Goal: Task Accomplishment & Management: Manage account settings

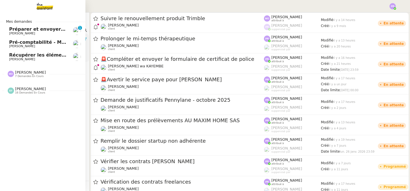
click at [55, 42] on span "Pré-comptabilité - Mai / Juin 2025" at bounding box center [52, 42] width 86 height 5
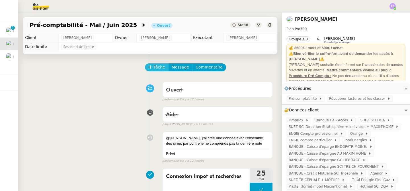
click at [157, 68] on span "Tâche" at bounding box center [160, 67] width 12 height 7
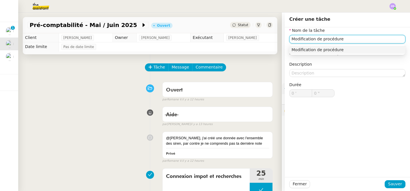
click at [333, 49] on div "Modification de procédure" at bounding box center [348, 49] width 112 height 5
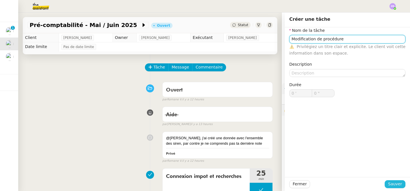
type input "Modification de procédure"
click at [401, 185] on span "Sauver" at bounding box center [395, 184] width 14 height 7
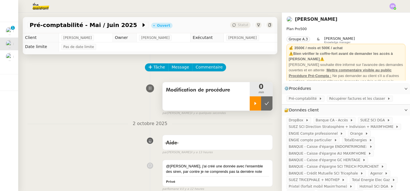
click at [257, 103] on icon at bounding box center [255, 103] width 5 height 5
click at [214, 69] on span "Commentaire" at bounding box center [209, 67] width 27 height 7
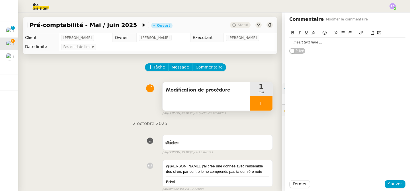
click at [296, 46] on div at bounding box center [347, 43] width 116 height 10
click at [291, 43] on div "pour données du CF" at bounding box center [347, 42] width 116 height 5
drag, startPoint x: 328, startPoint y: 42, endPoint x: 285, endPoint y: 44, distance: 42.2
click at [285, 44] on div "Pour données du CF Merci de modifier la note actuelle de la donnée "impot pro" …" at bounding box center [347, 45] width 125 height 37
click at [314, 33] on icon at bounding box center [313, 33] width 4 height 4
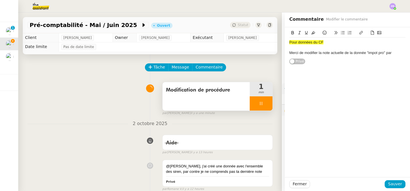
click at [354, 45] on div "Pour données du CF" at bounding box center [347, 42] width 116 height 5
click at [396, 186] on span "Sauver" at bounding box center [395, 184] width 14 height 7
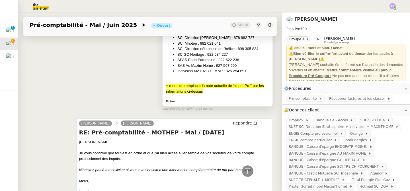
scroll to position [292, 0]
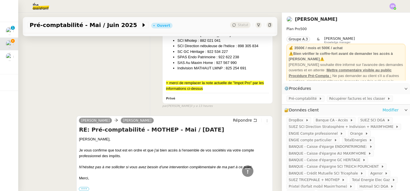
click at [392, 109] on link "Modifier" at bounding box center [391, 110] width 16 height 7
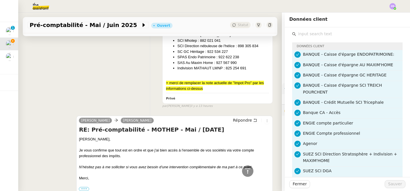
click at [334, 37] on input "text" at bounding box center [349, 34] width 107 height 8
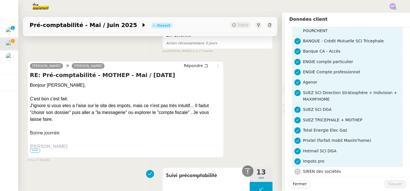
scroll to position [632, 0]
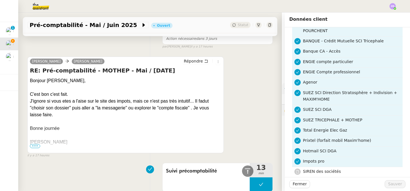
type input "siren"
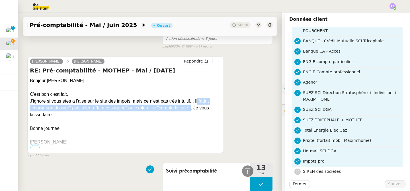
drag, startPoint x: 196, startPoint y: 101, endPoint x: 190, endPoint y: 109, distance: 10.6
click at [190, 109] on div "J'ignore si vous etes a l'aise sur le site des impots, mais ce n'est pas très i…" at bounding box center [125, 108] width 191 height 21
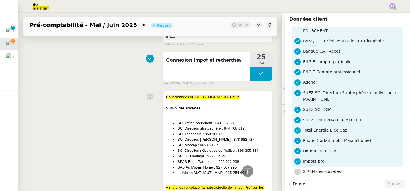
scroll to position [0, 0]
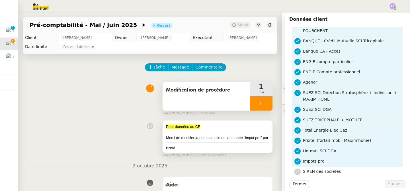
click at [209, 145] on div "Privé" at bounding box center [217, 148] width 103 height 7
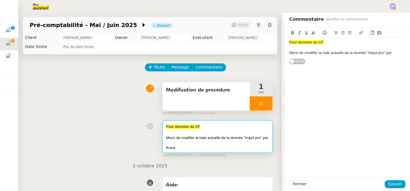
click at [395, 52] on div "Merci de modifier la note actuelle de la donnée "impot pro" par" at bounding box center [347, 52] width 116 height 5
click at [315, 64] on div "Pour accéder à chaque dossier," at bounding box center [347, 63] width 116 height 5
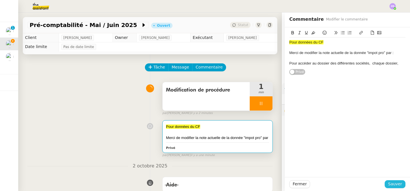
click at [394, 185] on span "Sauver" at bounding box center [395, 184] width 14 height 7
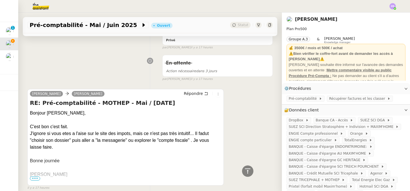
scroll to position [640, 0]
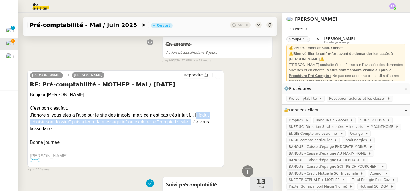
drag, startPoint x: 195, startPoint y: 114, endPoint x: 189, endPoint y: 121, distance: 8.9
click at [189, 121] on div "J'ignore si vous etes a l'aise sur le site des impots, mais ce n'est pas très i…" at bounding box center [125, 122] width 191 height 21
copy div "Il fadut "choisir son dossier" puis aller a "la messagerie" ou explorer le "com…"
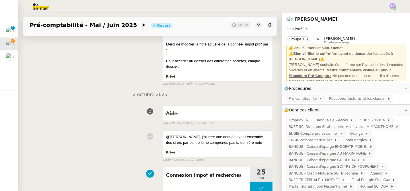
scroll to position [0, 0]
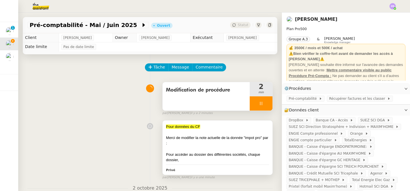
click at [213, 153] on div "Pour accéder au dossier des différentes sociétés, chaque dossier," at bounding box center [217, 157] width 103 height 11
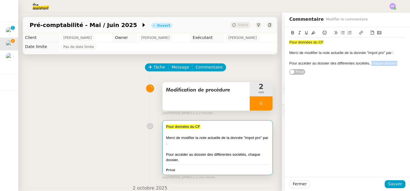
drag, startPoint x: 401, startPoint y: 63, endPoint x: 371, endPoint y: 63, distance: 29.6
click at [371, 63] on div "Pour accéder au dossier des différentes sociétés, chaque dossier," at bounding box center [347, 63] width 116 height 5
drag, startPoint x: 371, startPoint y: 63, endPoint x: 384, endPoint y: 63, distance: 13.1
click at [384, 63] on div "Pour accéder au dossier des différentes sociétés, Il fadut "choisir son dossier…" at bounding box center [347, 66] width 116 height 11
click at [341, 69] on div "Pour accéder au dossier des différentes sociétés, se rendre sur "choisir son do…" at bounding box center [347, 69] width 116 height 16
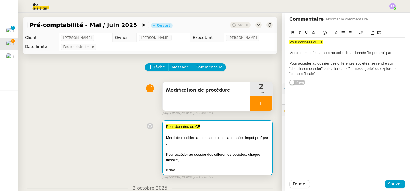
click at [314, 75] on div "Pour accéder au dossier des différentes sociétés, se rendre sur "choisir son do…" at bounding box center [347, 69] width 116 height 16
click at [318, 74] on div "Pour accéder au dossier des différentes sociétés, se rendre sur "choisir son do…" at bounding box center [347, 69] width 116 height 16
click at [324, 70] on div "Pour accéder au dossier des différentes sociétés, se rendre sur "choisir son do…" at bounding box center [347, 69] width 116 height 16
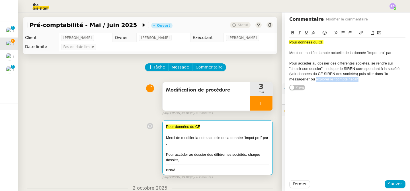
drag, startPoint x: 360, startPoint y: 79, endPoint x: 316, endPoint y: 79, distance: 44.1
click at [316, 79] on div "Pour accéder au dossier des différentes sociétés, se rendre sur "choisir son do…" at bounding box center [347, 71] width 116 height 21
copy div "explorer le "compte fiscal""
click at [367, 74] on div "Pour accéder au dossier des différentes sociétés, se rendre sur "choisir son do…" at bounding box center [347, 71] width 116 height 21
drag, startPoint x: 398, startPoint y: 79, endPoint x: 348, endPoint y: 79, distance: 49.3
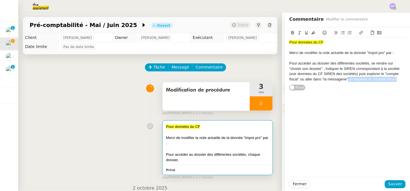
click at [348, 79] on div "Pour accéder au dossier des différentes sociétés, se rendre sur "choisir son do…" at bounding box center [347, 71] width 116 height 21
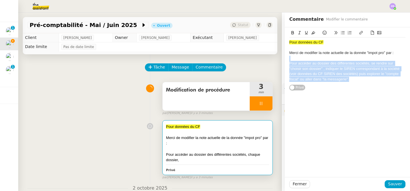
drag, startPoint x: 351, startPoint y: 80, endPoint x: 282, endPoint y: 61, distance: 71.2
click at [282, 61] on app-ticket "Pré-comptabilité - Mai / [DATE] Ouvert Statut Client [PERSON_NAME] Owner [PERSO…" at bounding box center [214, 102] width 392 height 179
click at [300, 32] on icon at bounding box center [300, 33] width 4 height 4
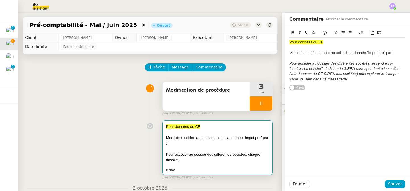
click at [335, 46] on div at bounding box center [347, 47] width 116 height 5
click at [317, 63] on em "Pour accéder au dossier des différentes sociétés, se rendre sur "choisir son do…" at bounding box center [344, 71] width 111 height 20
click at [325, 75] on em "Pour accéder aux dossiers des différentes sociétés, se rendre sur "choisir son …" at bounding box center [344, 71] width 111 height 20
click at [400, 183] on span "Sauver" at bounding box center [395, 184] width 14 height 7
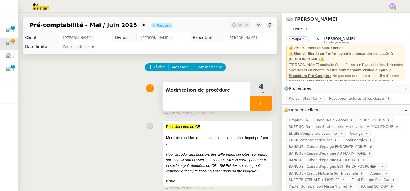
click at [269, 106] on div at bounding box center [261, 104] width 23 height 14
click at [269, 106] on button at bounding box center [266, 104] width 11 height 14
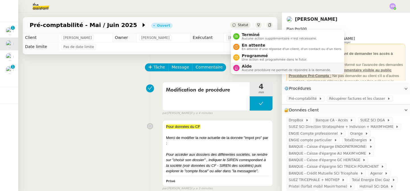
click at [256, 68] on span "Aide" at bounding box center [286, 66] width 89 height 5
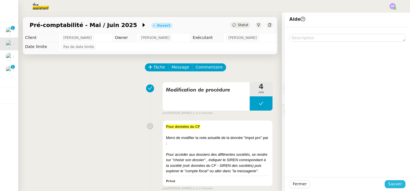
click at [396, 185] on span "Sauver" at bounding box center [395, 184] width 14 height 7
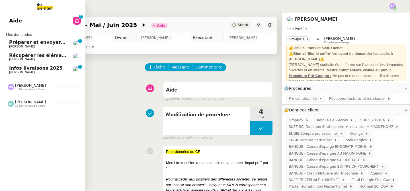
click at [46, 70] on span "Infos livraisons 2025" at bounding box center [36, 68] width 54 height 5
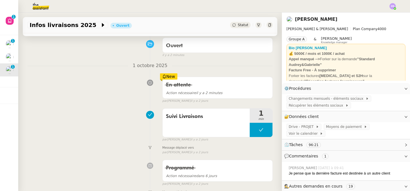
scroll to position [11, 0]
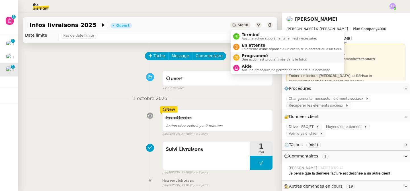
click at [262, 56] on span "Programmé" at bounding box center [275, 56] width 66 height 5
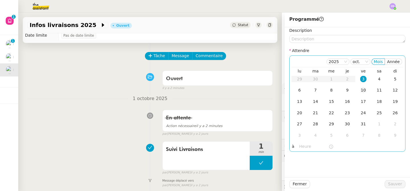
click at [365, 90] on div "10" at bounding box center [363, 90] width 6 height 6
click at [399, 185] on span "Sauver" at bounding box center [395, 184] width 14 height 7
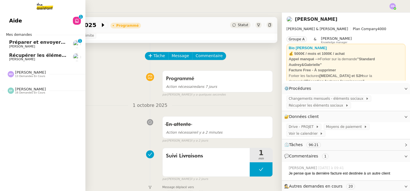
click at [57, 44] on span "Préparer et envoyer les courriers de résiliation" at bounding box center [69, 42] width 121 height 5
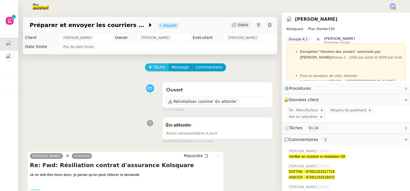
click at [157, 68] on span "Tâche" at bounding box center [160, 67] width 12 height 7
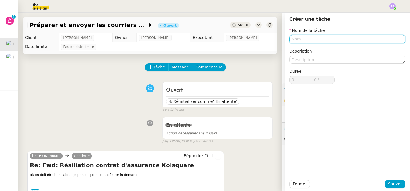
click at [298, 40] on input "text" at bounding box center [347, 39] width 116 height 8
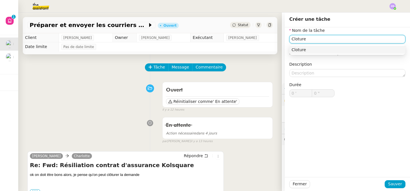
click at [319, 51] on div "Cloture" at bounding box center [348, 49] width 112 height 5
type input "Cloture"
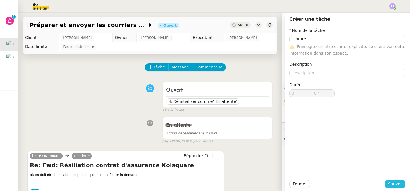
click at [396, 184] on span "Sauver" at bounding box center [395, 184] width 14 height 7
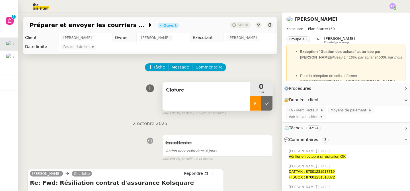
click at [256, 106] on div at bounding box center [255, 104] width 11 height 14
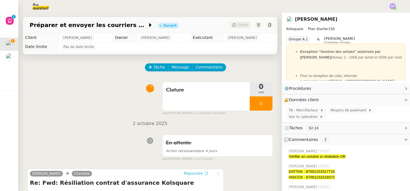
click at [197, 174] on span "Répondre" at bounding box center [193, 174] width 19 height 6
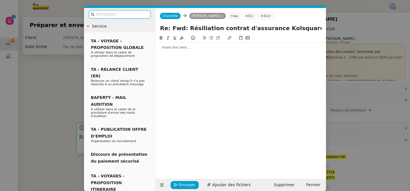
click at [115, 16] on input "text" at bounding box center [121, 14] width 51 height 7
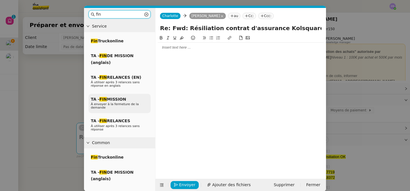
type input "fin"
click at [115, 101] on span "TA - FIN MISSION" at bounding box center [108, 99] width 35 height 5
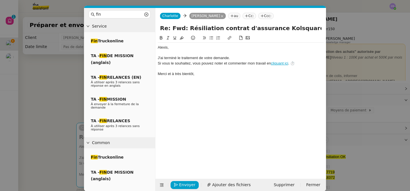
click at [158, 48] on div "﻿[PERSON_NAME]﻿," at bounding box center [241, 47] width 166 height 5
click at [185, 48] on div "﻿Bonjour [PERSON_NAME]﻿," at bounding box center [241, 47] width 166 height 5
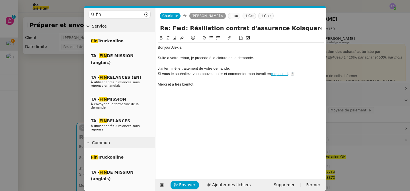
click at [220, 59] on div "Suite à votre retour, je procède à la cloture de la demande." at bounding box center [241, 58] width 166 height 5
click at [0, 0] on lt-span "clôture" at bounding box center [0, 0] width 0 height 0
drag, startPoint x: 257, startPoint y: 60, endPoint x: 156, endPoint y: 58, distance: 100.9
click at [156, 58] on nz-spin "﻿Bonjour [PERSON_NAME]﻿, Suite à votre retour, je procède à la clôture de la de…" at bounding box center [241, 104] width 171 height 138
click at [168, 38] on icon at bounding box center [168, 37] width 3 height 3
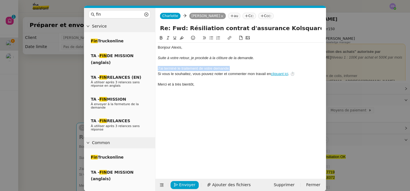
drag, startPoint x: 232, startPoint y: 69, endPoint x: 148, endPoint y: 69, distance: 83.2
click at [148, 69] on nz-layout "fin Service Fin Truckonline TA - FIN DE MISSION (anglais) TA - FIN RELANCES (EN…" at bounding box center [205, 100] width 242 height 184
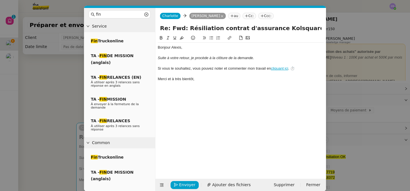
click at [57, 97] on nz-modal-container "fin Service Fin Truckonline TA - FIN DE MISSION (anglais) TA - FIN RELANCES (EN…" at bounding box center [205, 95] width 410 height 191
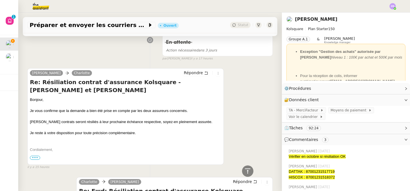
scroll to position [433, 0]
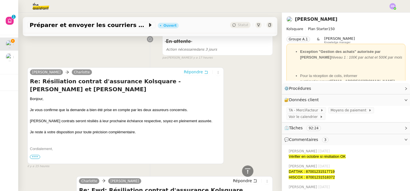
click at [199, 71] on span "Répondre" at bounding box center [193, 72] width 19 height 6
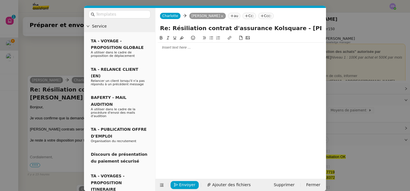
scroll to position [478, 0]
click at [178, 49] on div at bounding box center [241, 47] width 166 height 5
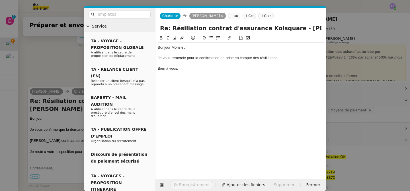
scroll to position [505, 0]
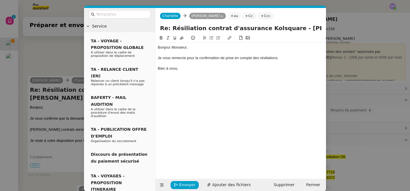
click at [62, 54] on nz-modal-container "Service TA - VOYAGE - PROPOSITION GLOBALE A utiliser dans le cadre de propositi…" at bounding box center [205, 95] width 410 height 191
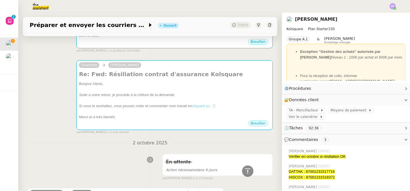
scroll to position [0, 0]
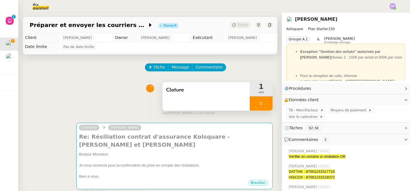
click at [269, 105] on div at bounding box center [261, 104] width 23 height 14
click at [269, 105] on button at bounding box center [266, 104] width 11 height 14
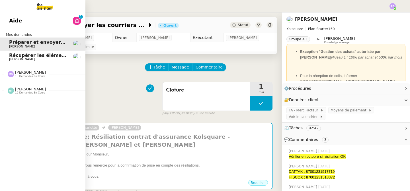
click at [27, 57] on span "Récupérer les éléments sociaux - Septembre 2025" at bounding box center [73, 55] width 129 height 5
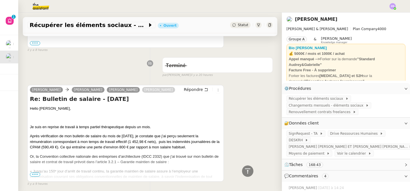
scroll to position [171, 0]
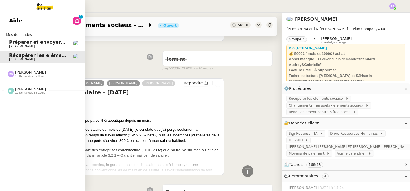
click at [44, 77] on span "13 demandes en cours" at bounding box center [30, 76] width 30 height 3
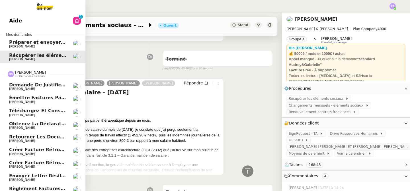
click at [48, 91] on link "Demande de justificatifs Pennylane - [DATE] [PERSON_NAME]" at bounding box center [42, 86] width 85 height 13
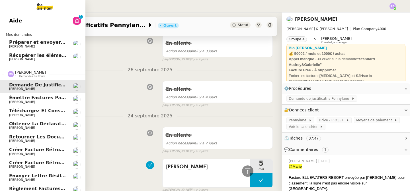
click at [50, 100] on span "Émettre factures partage prix professionnels" at bounding box center [67, 97] width 117 height 5
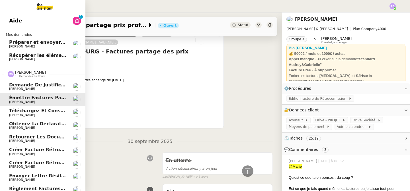
click at [51, 112] on span "Téléchargez et conservez les documents contractuels" at bounding box center [79, 110] width 140 height 5
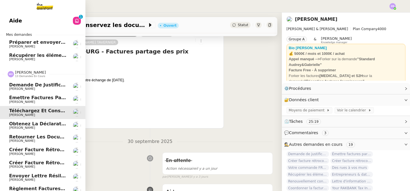
scroll to position [72, 0]
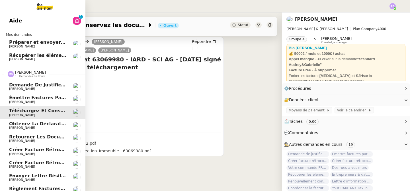
click at [51, 124] on span "Obtenez la déclaration des bénéficiaires effectifs" at bounding box center [73, 123] width 129 height 5
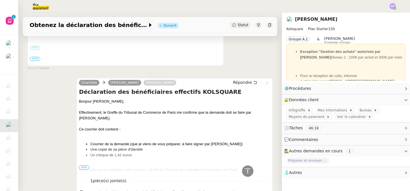
scroll to position [183, 0]
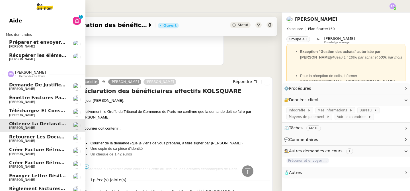
click at [38, 152] on span "Créer facture rétrocommission BEPRATEC" at bounding box center [63, 149] width 109 height 5
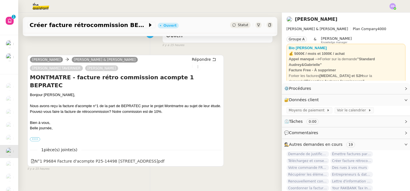
scroll to position [56, 0]
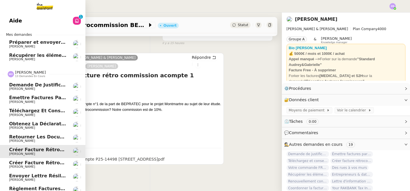
click at [37, 163] on span "Créer facture rétrocommission" at bounding box center [49, 162] width 81 height 5
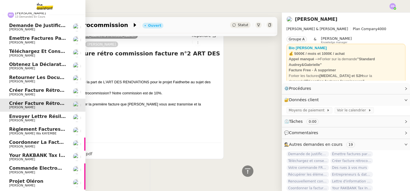
scroll to position [61, 0]
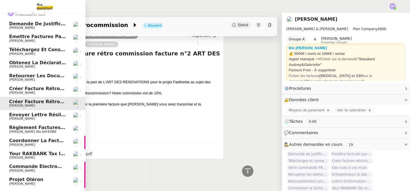
click at [47, 116] on span "Envoyer lettre résiliation à WORKS AGENCY" at bounding box center [66, 114] width 115 height 5
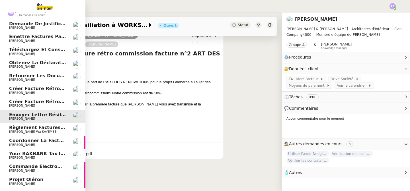
scroll to position [72, 0]
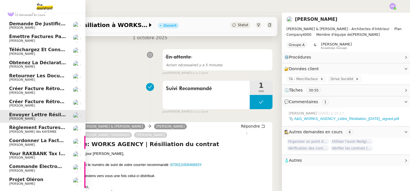
click at [48, 130] on span "[PERSON_NAME] wa KAYEMBE" at bounding box center [33, 132] width 48 height 4
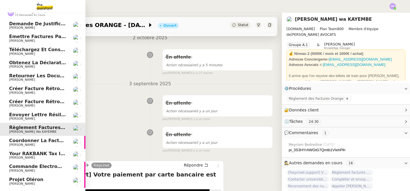
click at [49, 146] on span "[PERSON_NAME]" at bounding box center [38, 145] width 58 height 3
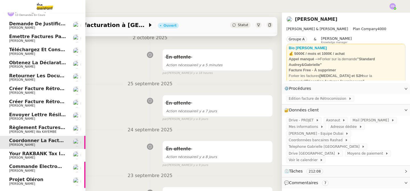
click at [50, 167] on span "Commande électroménagers Boulanger - PROJET OLERON" at bounding box center [83, 166] width 148 height 5
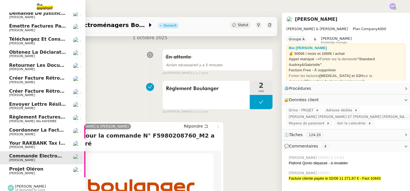
scroll to position [75, 0]
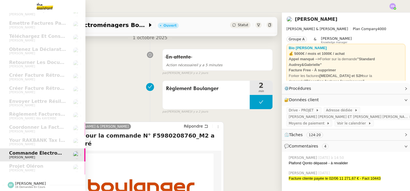
click at [40, 183] on span "[PERSON_NAME]" at bounding box center [30, 184] width 31 height 4
click at [47, 187] on span "[PERSON_NAME] 16 demandes en cours" at bounding box center [26, 185] width 45 height 7
click at [28, 185] on span "[PERSON_NAME]" at bounding box center [30, 184] width 31 height 4
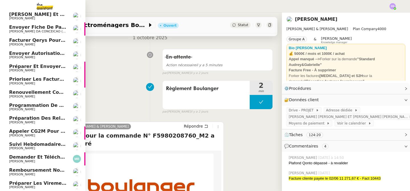
scroll to position [274, 0]
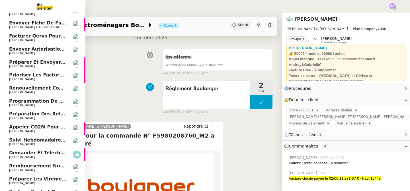
click at [53, 89] on span "Renouvellement contrat Opale STOCCO" at bounding box center [60, 87] width 102 height 5
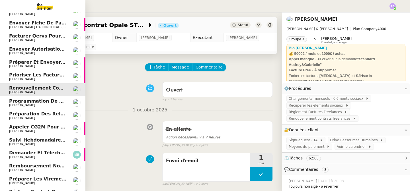
click at [53, 128] on span "Appeler CG2M pour suivi de signification" at bounding box center [62, 126] width 107 height 5
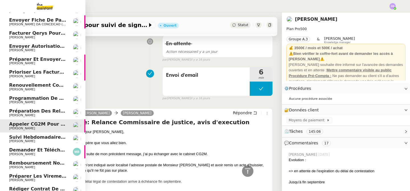
scroll to position [283, 0]
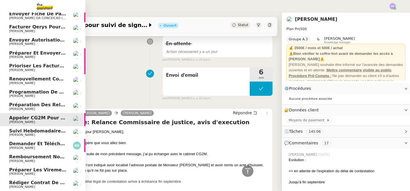
click at [49, 183] on span "Rédiger contrat de travail pour [PERSON_NAME]" at bounding box center [72, 182] width 126 height 5
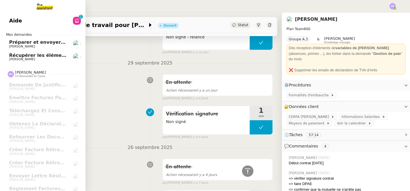
click at [55, 41] on span "Préparer et envoyer les courriers de résiliation" at bounding box center [69, 42] width 121 height 5
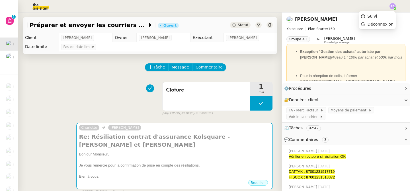
click at [392, 6] on img at bounding box center [393, 6] width 6 height 6
click at [381, 17] on li "Suivi" at bounding box center [377, 16] width 37 height 8
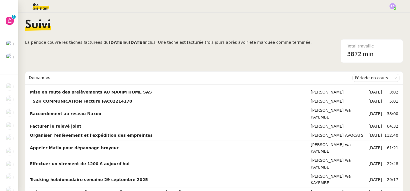
click at [42, 11] on img at bounding box center [36, 6] width 44 height 13
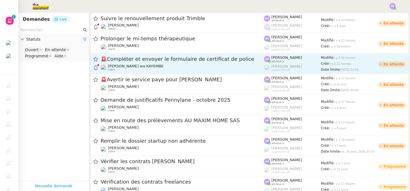
click at [170, 63] on div "🚨 Compléter et envoyer le formulaire de certificat de police" at bounding box center [182, 59] width 163 height 7
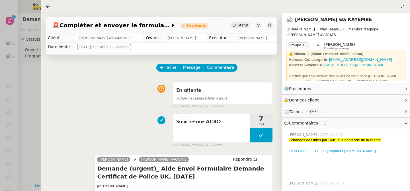
click at [33, 124] on div at bounding box center [205, 95] width 410 height 191
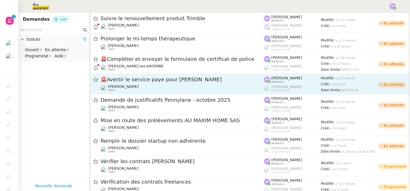
click at [146, 84] on div "🚨 Avertir le service paye pour [PERSON_NAME] client" at bounding box center [182, 84] width 163 height 16
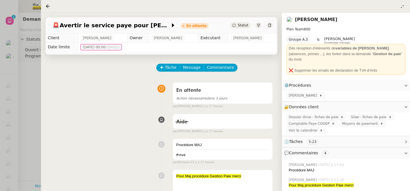
click at [34, 125] on div at bounding box center [205, 95] width 410 height 191
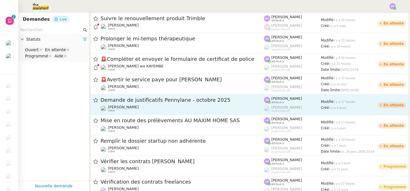
click at [141, 105] on div "Demande de justificatifs Pennylane - [DATE] [PERSON_NAME] client" at bounding box center [182, 105] width 163 height 16
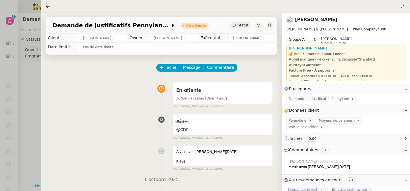
click at [37, 110] on div at bounding box center [205, 95] width 410 height 191
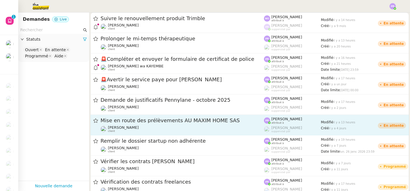
click at [132, 125] on div "Mise en route des prélèvements AU MAXIM HOME SAS [PERSON_NAME] client" at bounding box center [182, 125] width 163 height 16
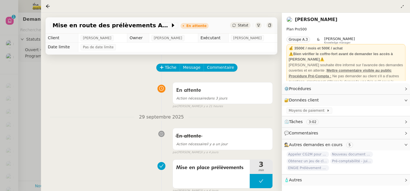
click at [36, 149] on div at bounding box center [205, 95] width 410 height 191
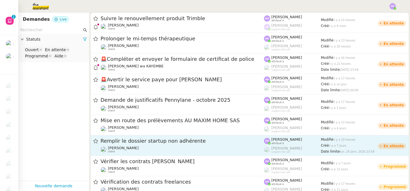
click at [138, 146] on div "[PERSON_NAME] client" at bounding box center [182, 149] width 163 height 7
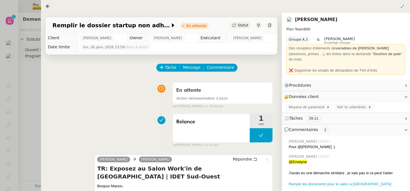
click at [32, 157] on div at bounding box center [205, 95] width 410 height 191
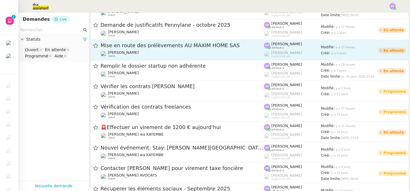
scroll to position [78, 0]
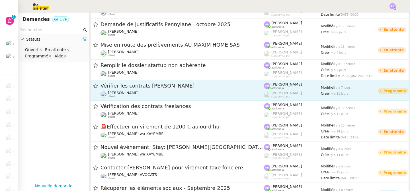
click at [176, 87] on span "Vérifier les contrats [PERSON_NAME]" at bounding box center [182, 85] width 163 height 5
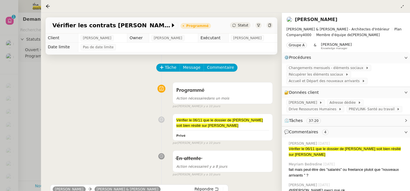
click at [33, 137] on div at bounding box center [205, 95] width 410 height 191
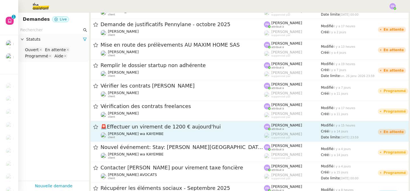
click at [144, 131] on div "🚨 Effectuer un virement de 1200 € [DATE] [PERSON_NAME] wa KAYEMBE client" at bounding box center [182, 132] width 163 height 16
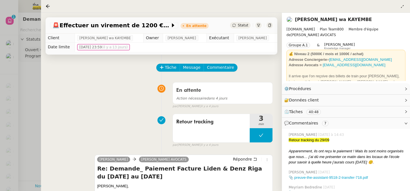
click at [32, 165] on div at bounding box center [205, 95] width 410 height 191
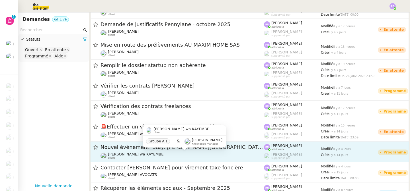
click at [150, 154] on span "[PERSON_NAME] wa KAYEMBE" at bounding box center [136, 154] width 56 height 4
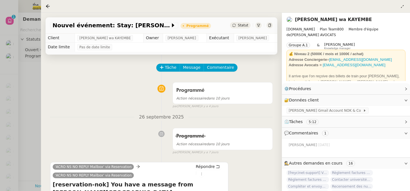
click at [32, 153] on div at bounding box center [205, 95] width 410 height 191
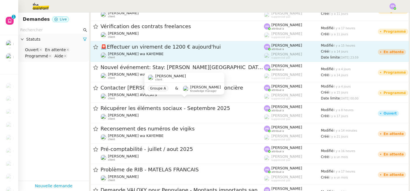
scroll to position [180, 0]
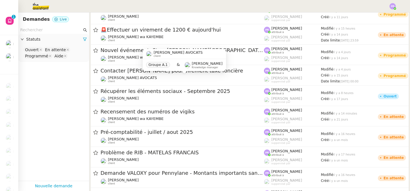
click at [148, 75] on div "[PERSON_NAME] AVOCATS client Groupe A.1 & [PERSON_NAME] Knowledge manager" at bounding box center [184, 62] width 83 height 27
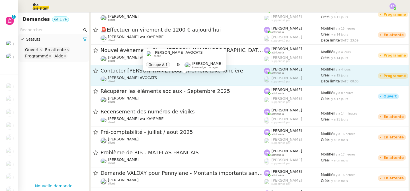
click at [148, 80] on div "[PERSON_NAME] AVOCATS client" at bounding box center [182, 79] width 163 height 7
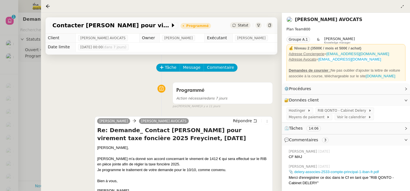
click at [24, 126] on div at bounding box center [205, 95] width 410 height 191
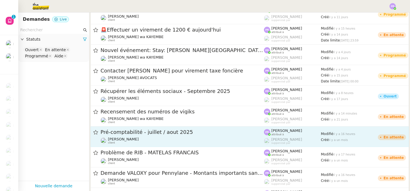
click at [160, 136] on div "Pré-comptabilité - juillet / aout 2025" at bounding box center [182, 132] width 163 height 7
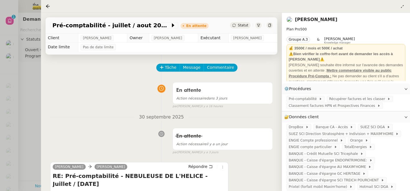
click at [36, 167] on div at bounding box center [205, 95] width 410 height 191
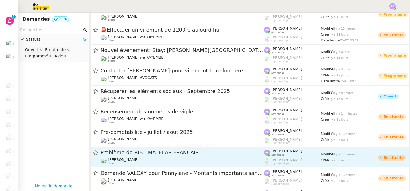
click at [146, 165] on link "Problème de RIB - MATELAS FRANCAIS [PERSON_NAME] client [PERSON_NAME] attribué …" at bounding box center [250, 157] width 318 height 21
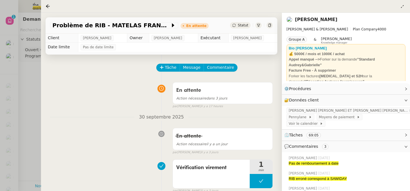
click at [35, 159] on div at bounding box center [205, 95] width 410 height 191
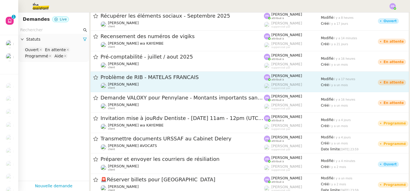
scroll to position [262, 0]
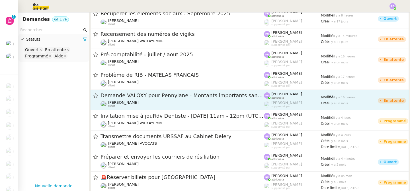
click at [150, 96] on span "Demande VALOXY pour Pennylane - Montants importants sans justificatifs" at bounding box center [182, 95] width 163 height 5
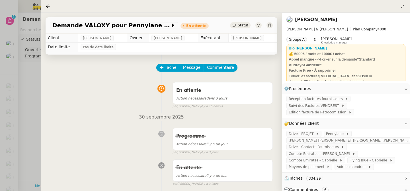
click at [32, 136] on div at bounding box center [205, 95] width 410 height 191
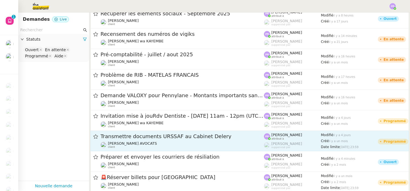
click at [138, 139] on div "Transmettre documents URSSAF au Cabinet Delery" at bounding box center [182, 136] width 163 height 7
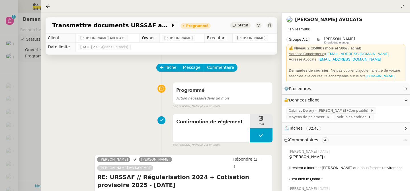
click at [31, 161] on div at bounding box center [205, 95] width 410 height 191
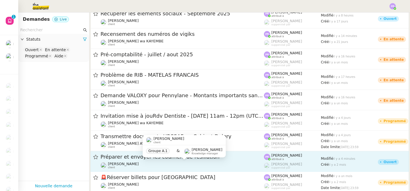
click at [123, 162] on span "[PERSON_NAME]" at bounding box center [123, 164] width 31 height 4
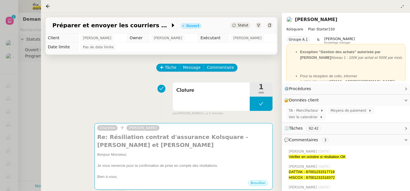
click at [30, 161] on div at bounding box center [205, 95] width 410 height 191
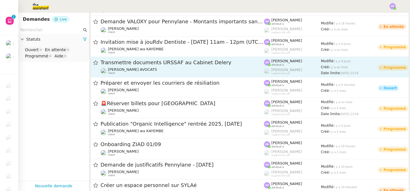
scroll to position [339, 0]
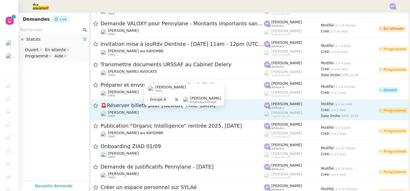
click at [158, 113] on div "[PERSON_NAME] client" at bounding box center [182, 114] width 163 height 7
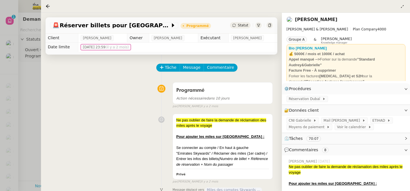
click at [33, 157] on div at bounding box center [205, 95] width 410 height 191
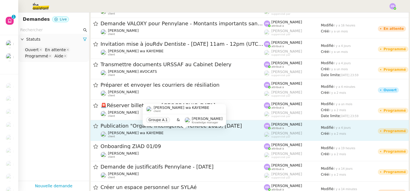
click at [150, 136] on div "[PERSON_NAME] wa KAYEMBE client" at bounding box center [136, 134] width 56 height 7
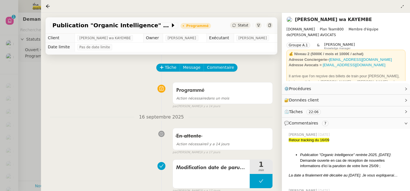
click at [34, 166] on div at bounding box center [205, 95] width 410 height 191
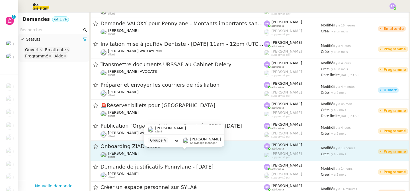
click at [130, 152] on span "[PERSON_NAME]" at bounding box center [123, 154] width 31 height 4
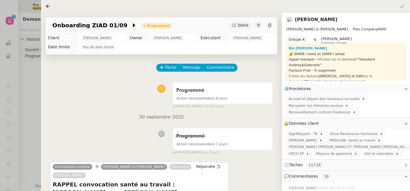
click at [36, 165] on div at bounding box center [205, 95] width 410 height 191
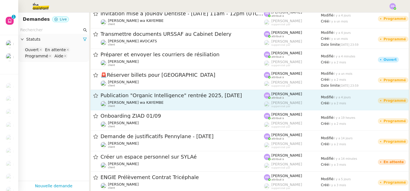
scroll to position [370, 0]
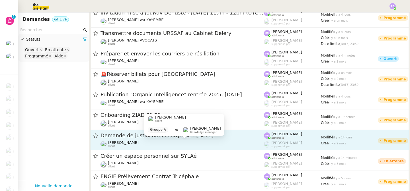
click at [196, 142] on div "[PERSON_NAME] client" at bounding box center [182, 144] width 163 height 7
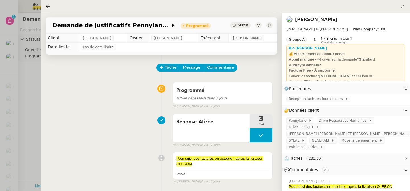
click at [34, 154] on div at bounding box center [205, 95] width 410 height 191
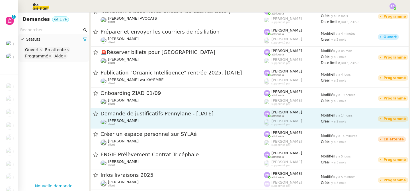
scroll to position [399, 0]
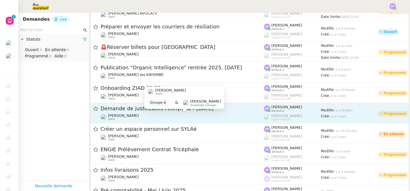
click at [197, 115] on div "[PERSON_NAME] client" at bounding box center [182, 117] width 163 height 7
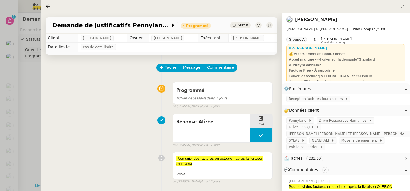
click at [36, 150] on div at bounding box center [205, 95] width 410 height 191
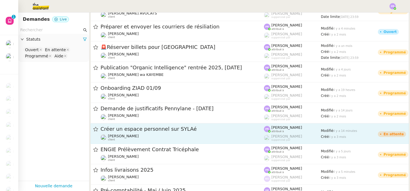
click at [159, 134] on div "Créer un espace personnel sur SYLAé [PERSON_NAME] client" at bounding box center [182, 134] width 163 height 16
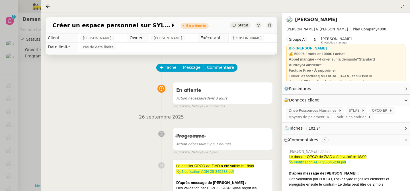
click at [36, 153] on div at bounding box center [205, 95] width 410 height 191
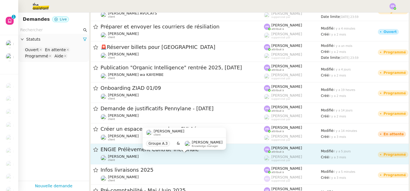
click at [156, 156] on div "[PERSON_NAME] client" at bounding box center [182, 158] width 163 height 7
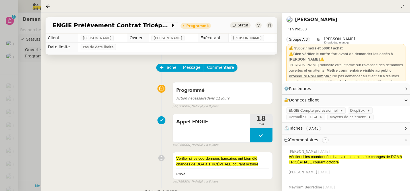
click at [33, 165] on div at bounding box center [205, 95] width 410 height 191
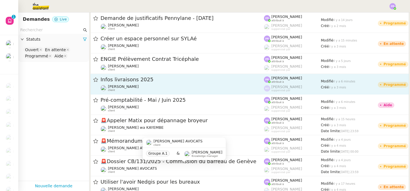
scroll to position [530, 0]
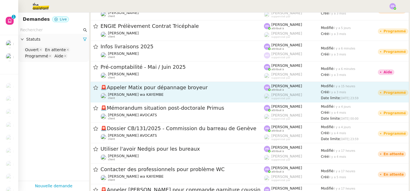
click at [190, 91] on div "🚨 Appeler Matix pour dépannage broyeur" at bounding box center [182, 87] width 163 height 7
